Goal: Download file/media

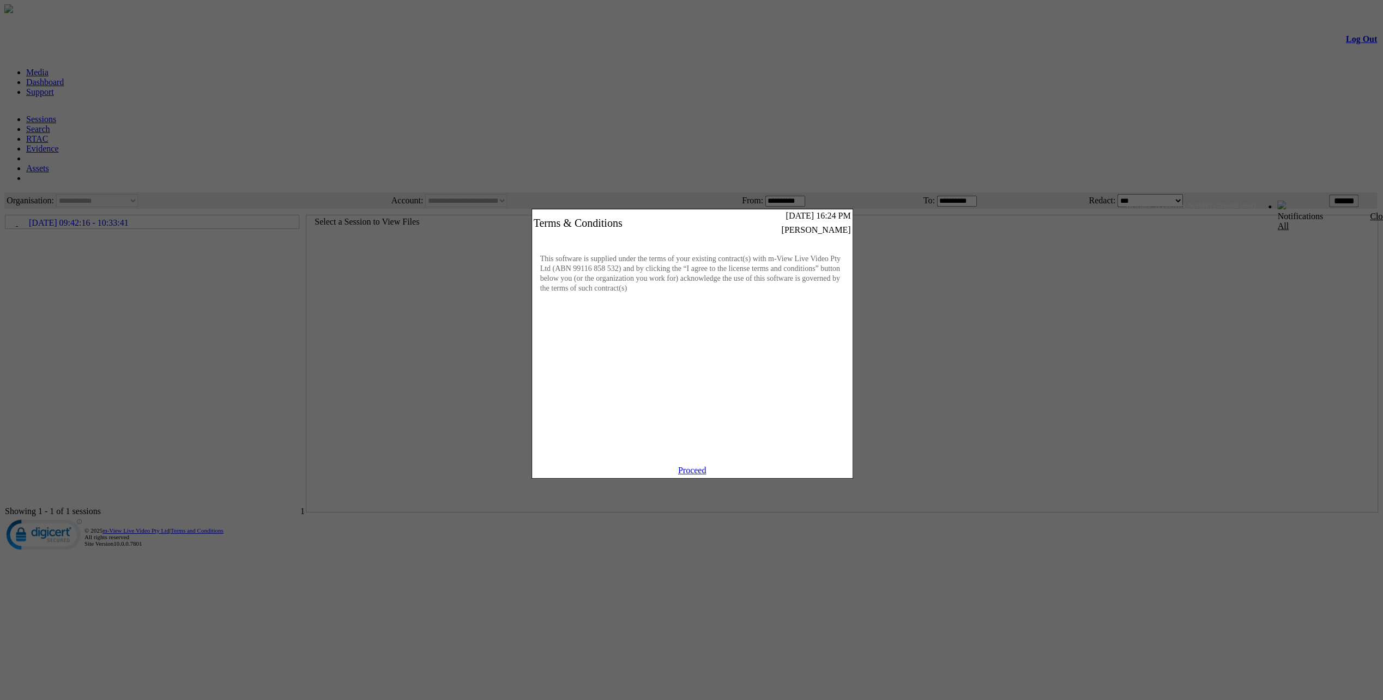
scroll to position [5, 0]
click at [701, 475] on link "Proceed" at bounding box center [692, 470] width 28 height 9
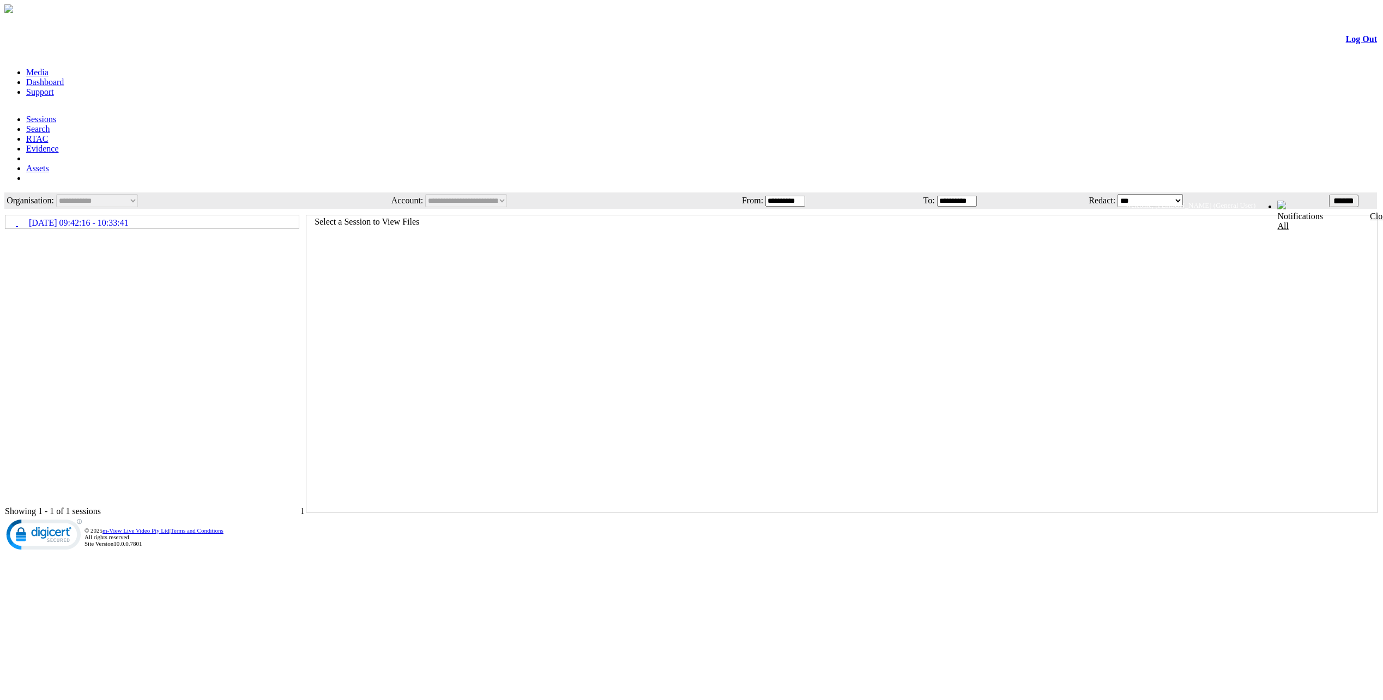
scroll to position [5, 0]
click at [62, 216] on link "[DATE] 09:42:16 - 10:33:41" at bounding box center [152, 222] width 292 height 12
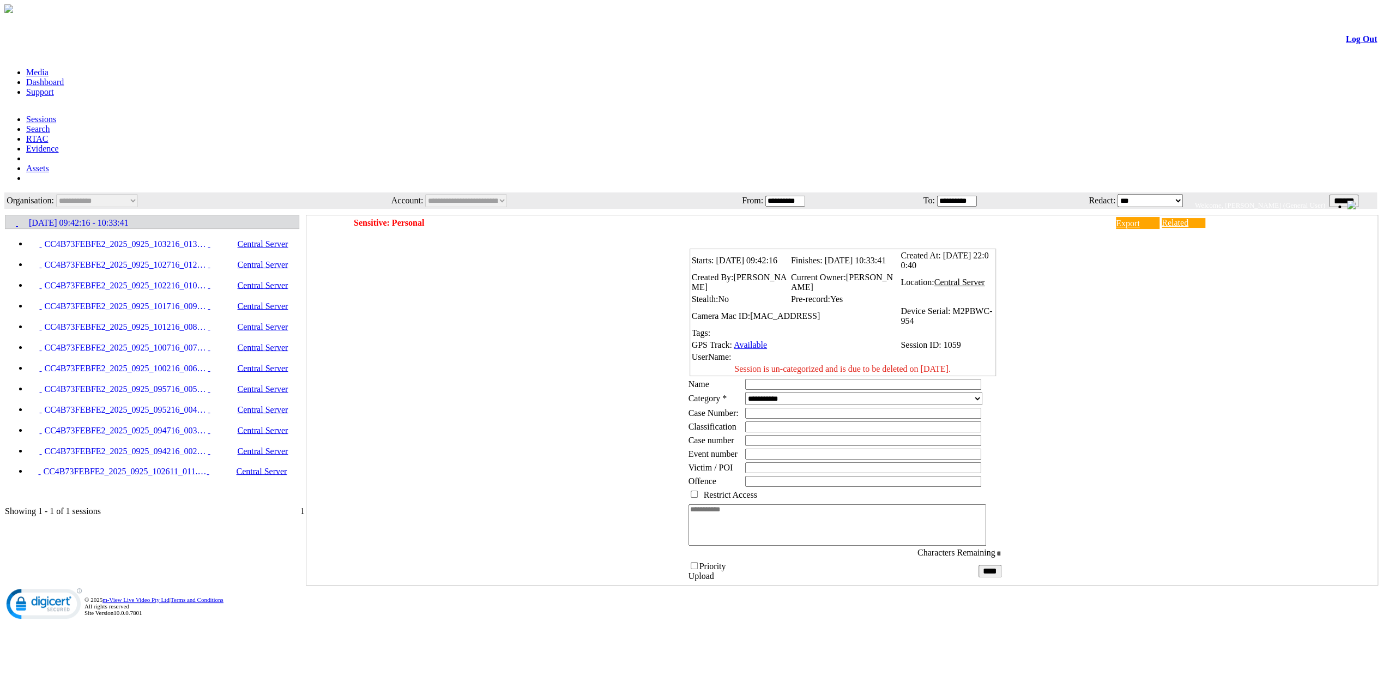
scroll to position [0, 0]
click at [167, 239] on span "CC4B73FEBFE2_2025_0925_103216_013.MP4" at bounding box center [125, 244] width 166 height 10
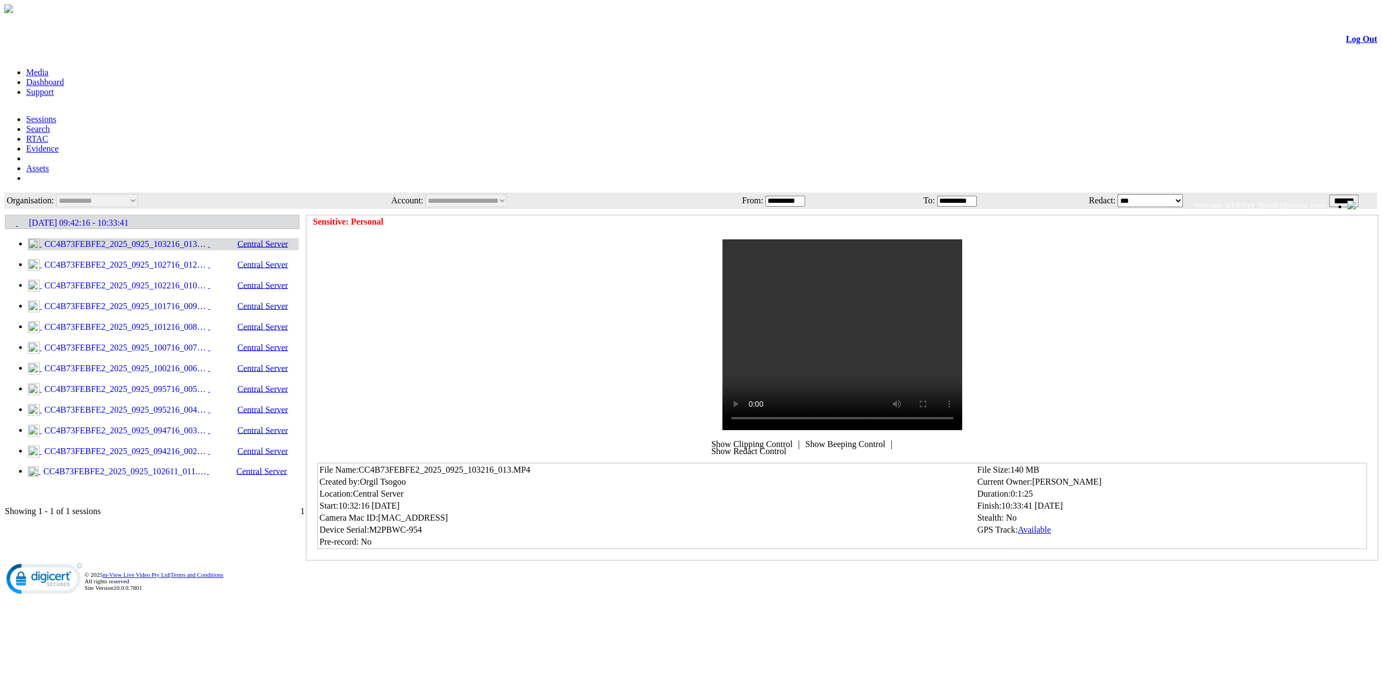
click at [170, 467] on span "CC4B73FEBFE2_2025_0925_102611_011.JPG" at bounding box center [124, 472] width 166 height 10
click at [185, 216] on link "[DATE] 09:42:16 - 10:33:41" at bounding box center [152, 222] width 292 height 12
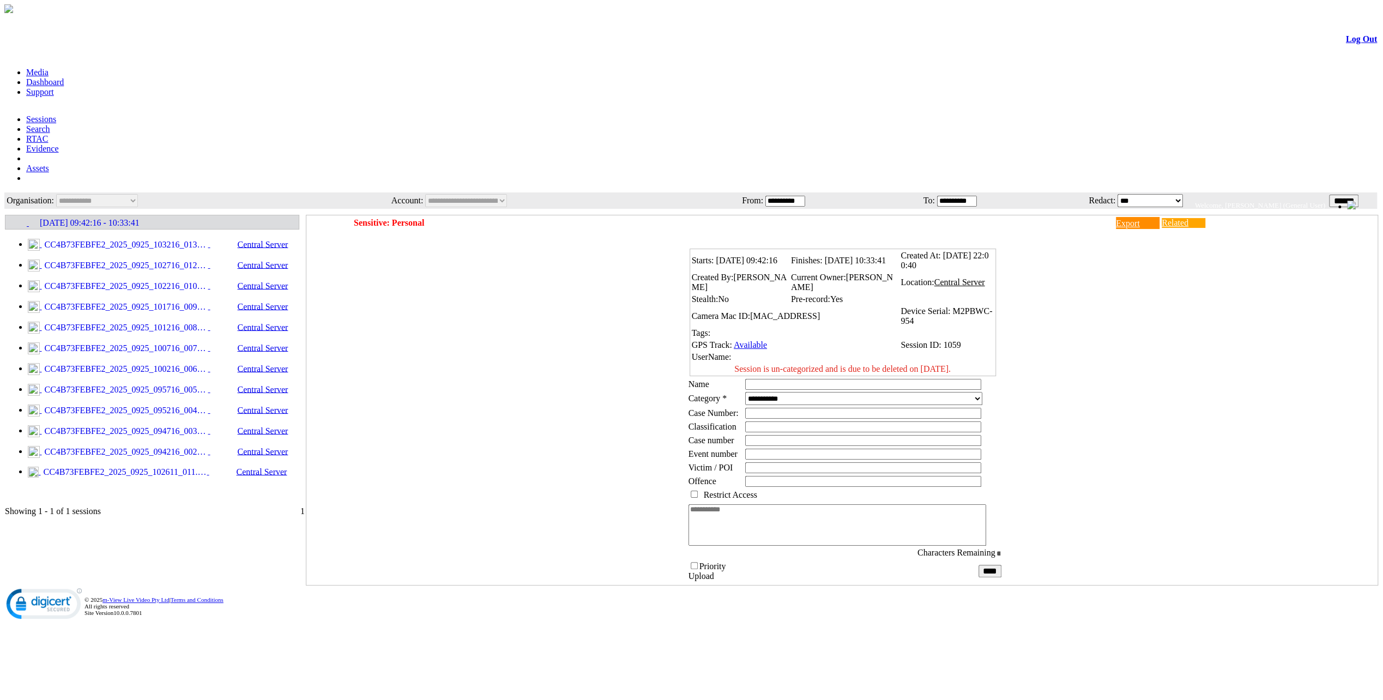
click at [1160, 217] on link "Export" at bounding box center [1138, 223] width 44 height 12
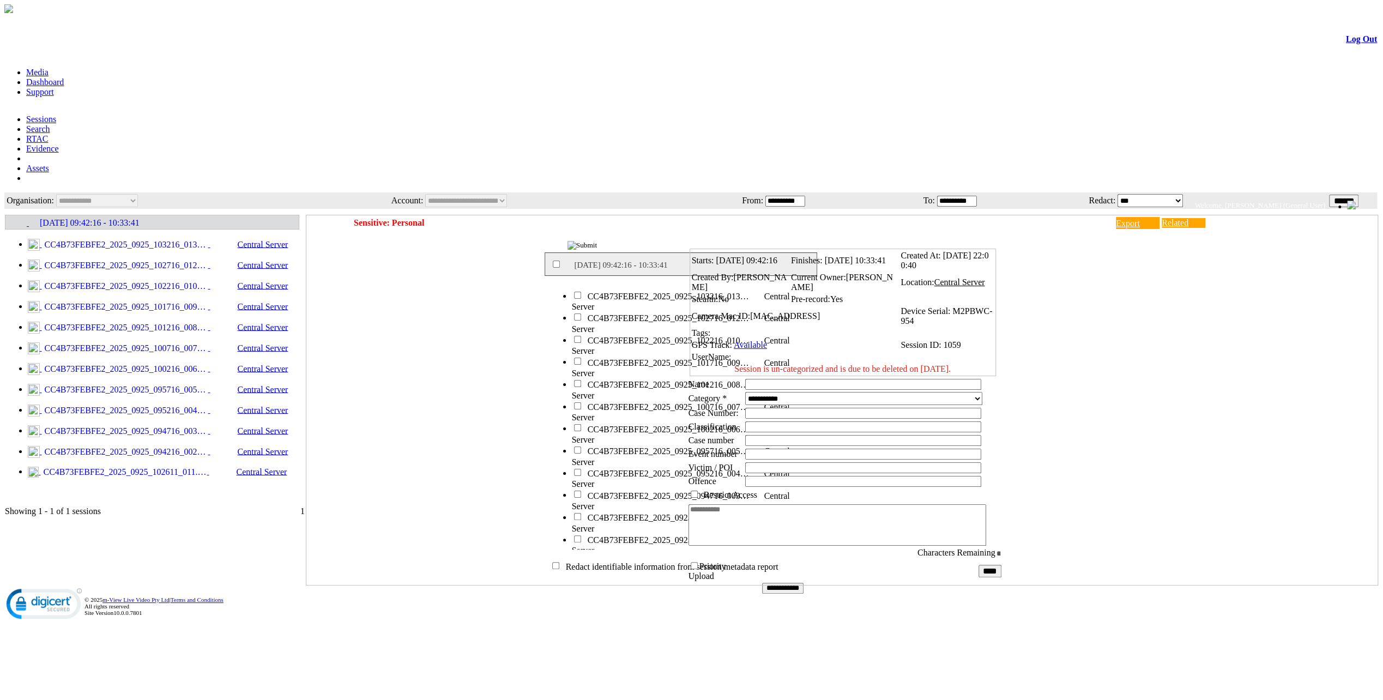
click at [793, 583] on input "**********" at bounding box center [782, 588] width 41 height 11
